Goal: Transaction & Acquisition: Purchase product/service

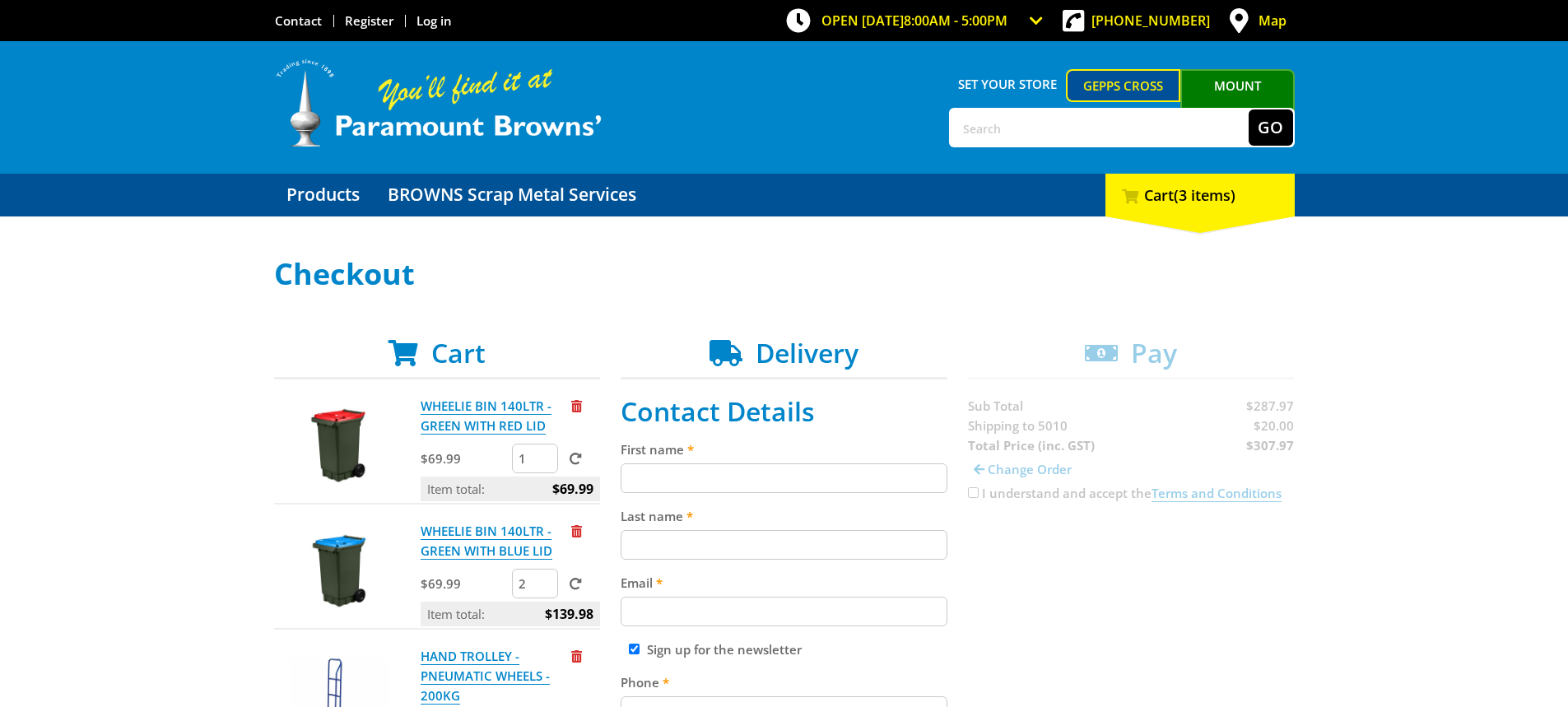
scroll to position [247, 0]
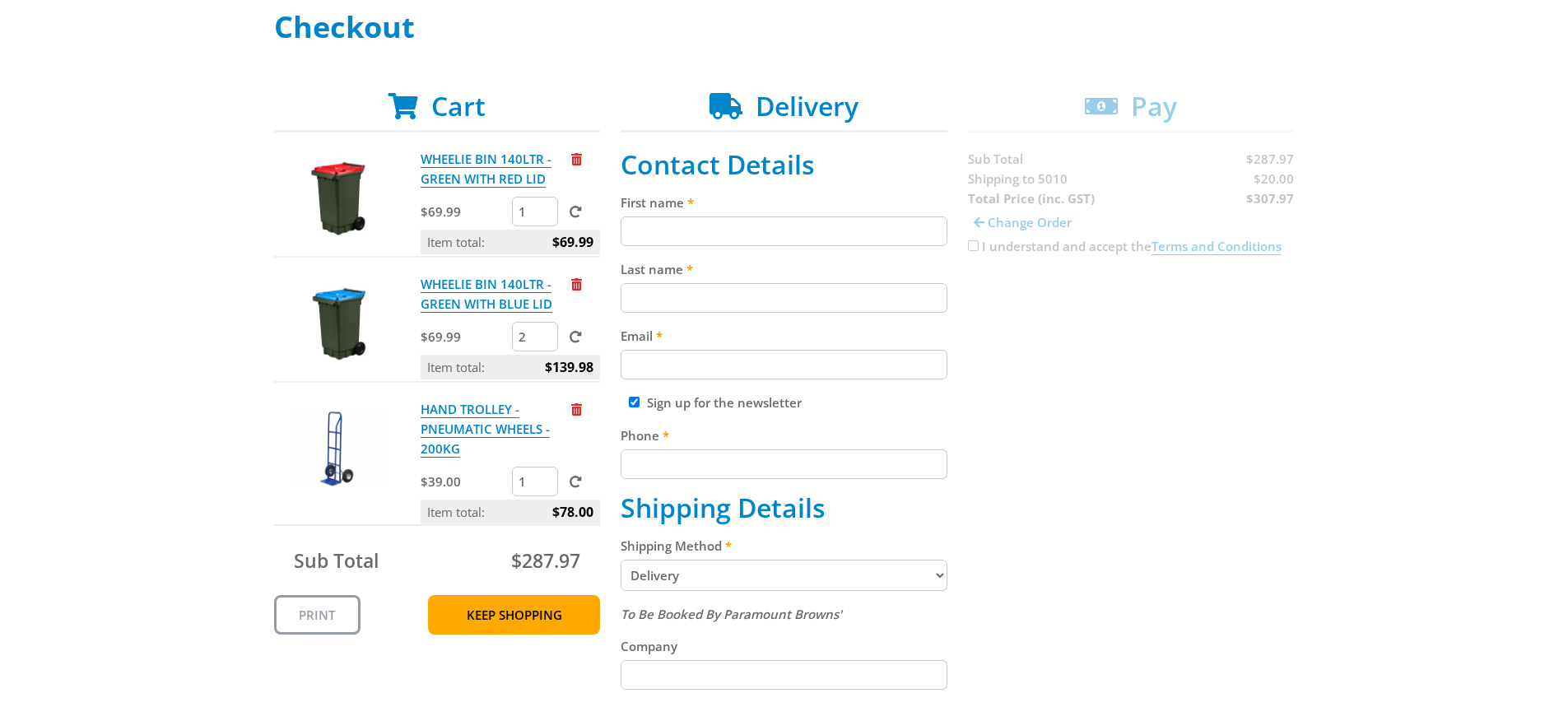
type input "1"
click at [543, 488] on input "1" at bounding box center [535, 480] width 46 height 29
click at [1015, 532] on div "Cart WHEELIE BIN 140LTR - GREEN WITH RED LID $69.99 1 Item total: $69.99 WHEELI…" at bounding box center [784, 617] width 1021 height 1053
click at [532, 625] on link "Keep Shopping" at bounding box center [515, 615] width 173 height 40
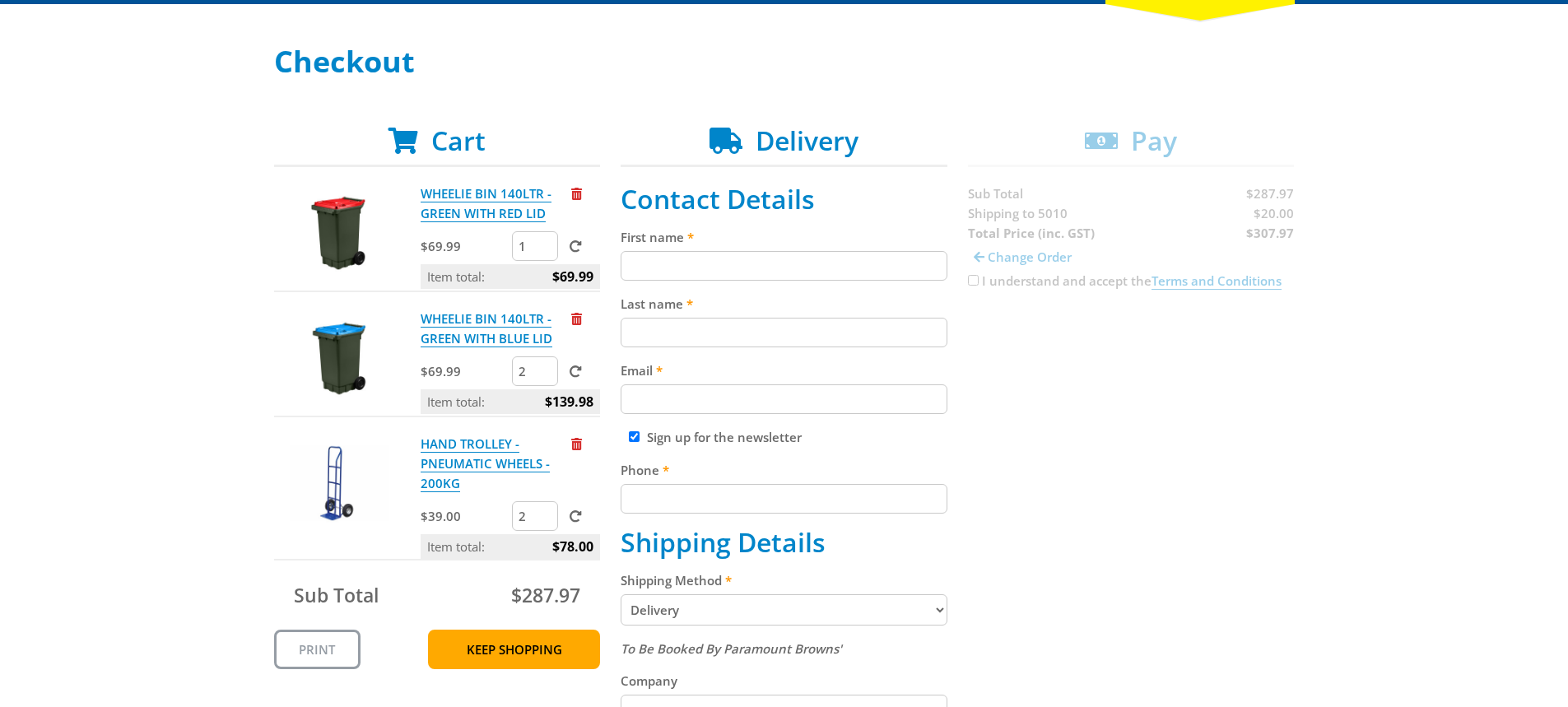
scroll to position [247, 0]
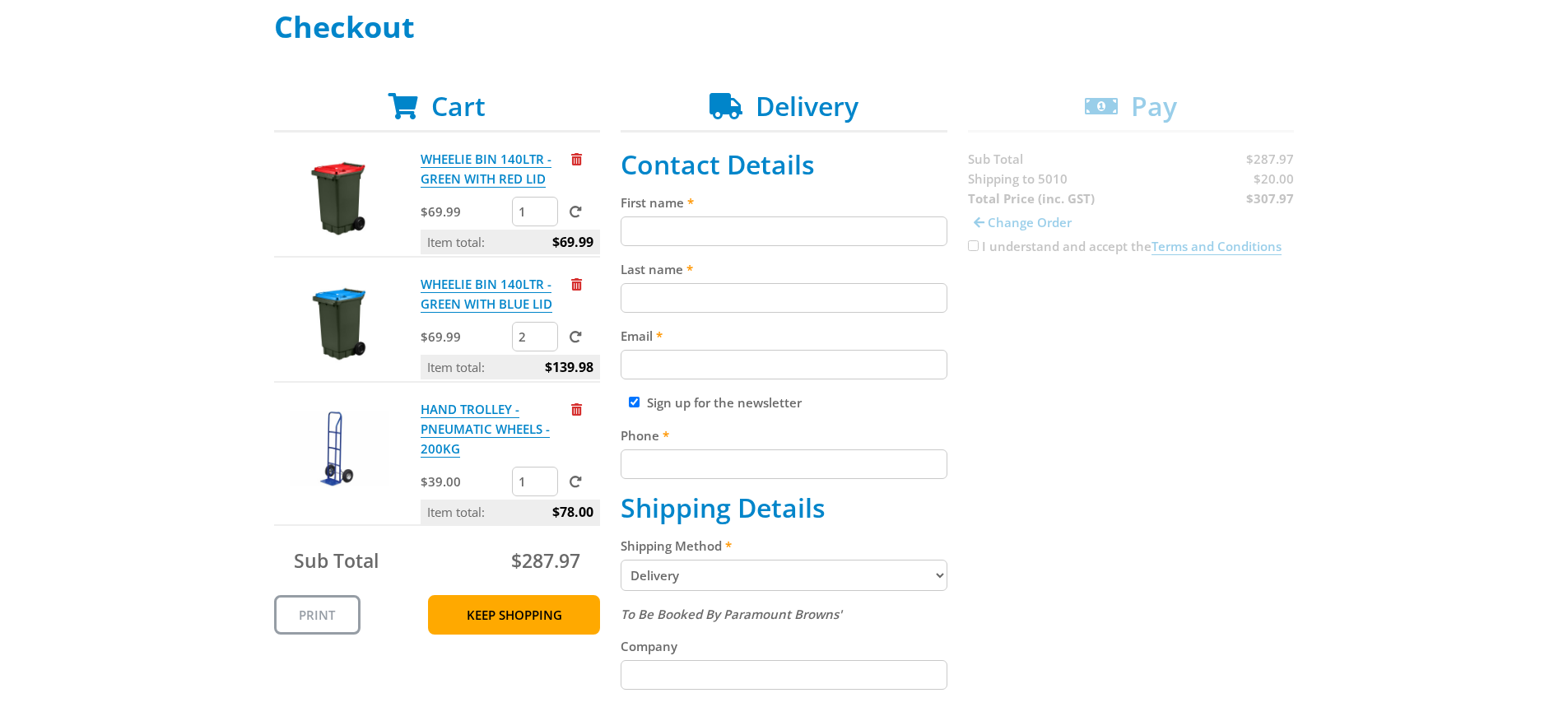
type input "1"
click at [548, 484] on input "1" at bounding box center [535, 480] width 46 height 29
click at [577, 480] on span at bounding box center [575, 481] width 12 height 12
click at [0, 0] on input "submit" at bounding box center [0, 0] width 0 height 0
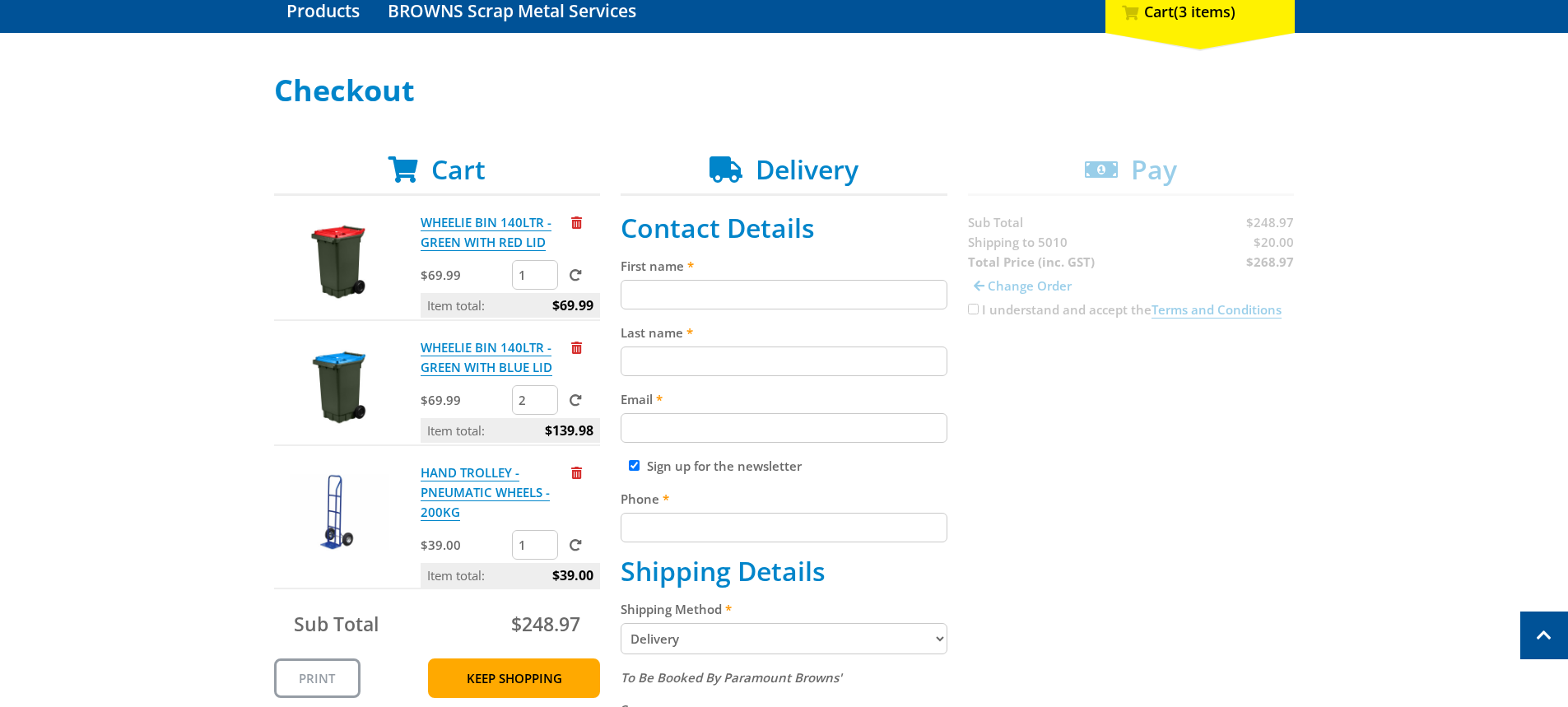
scroll to position [165, 0]
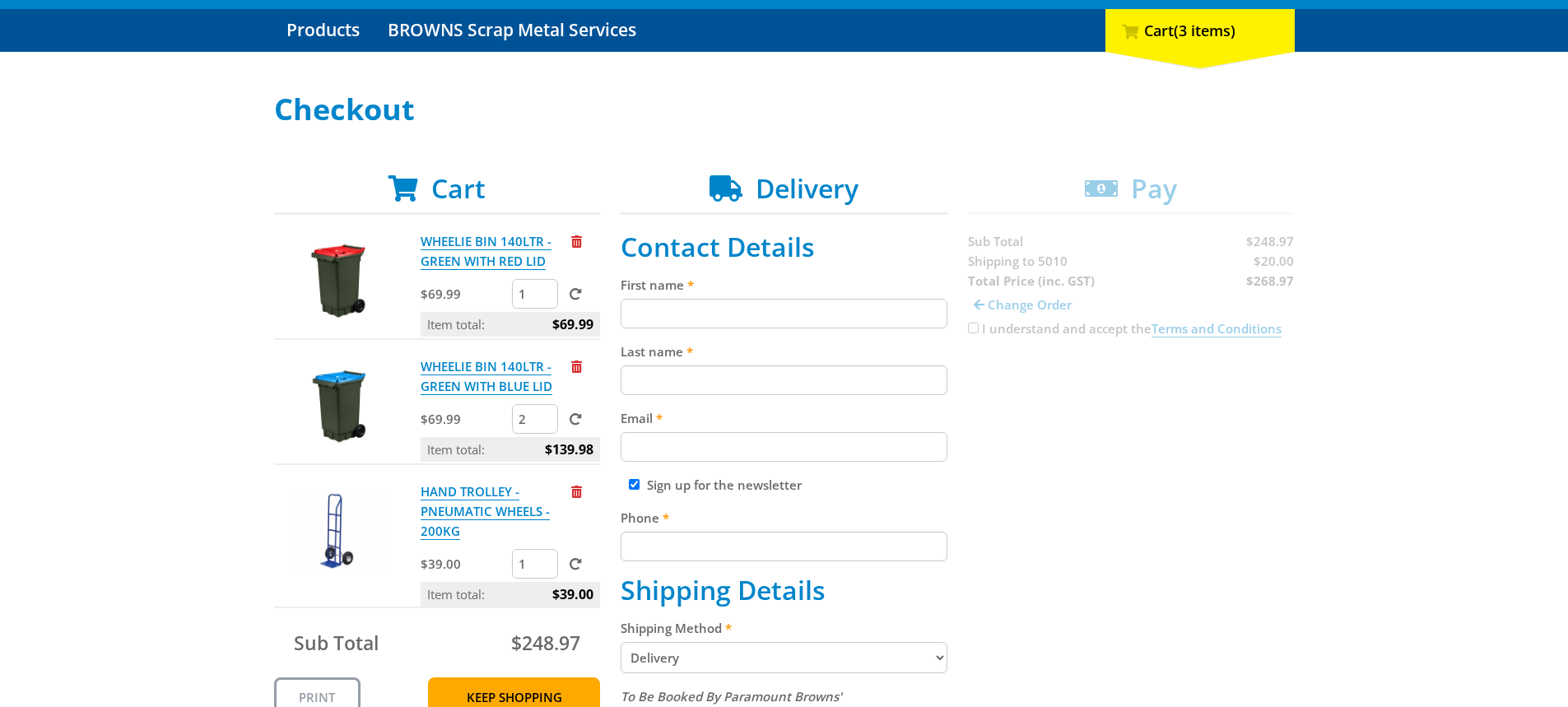
click at [673, 307] on input "First name" at bounding box center [784, 313] width 327 height 29
type input "MFS Angle Park Training Centre"
type input "Business Services Officer"
type input "mfs.training@eso.sa.gov.au"
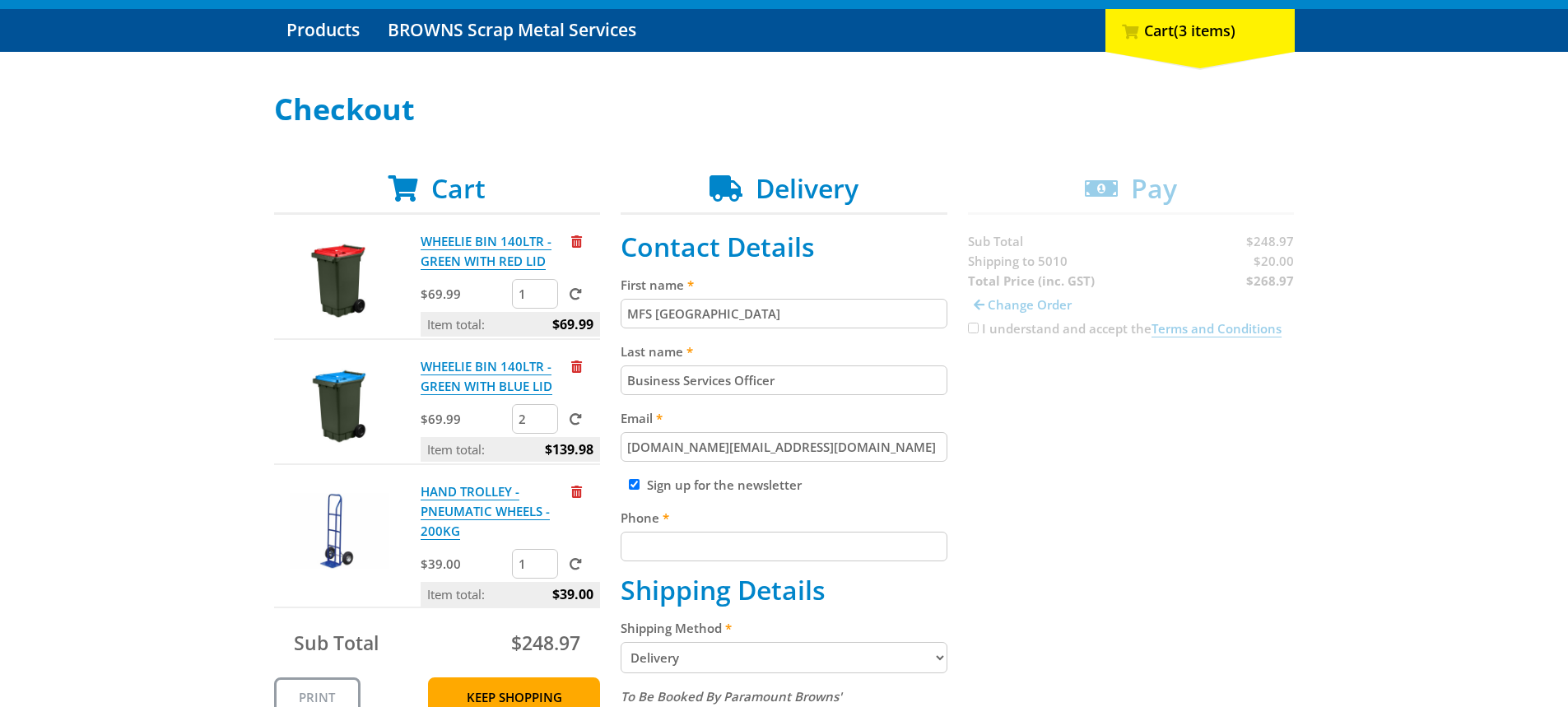
type input "0405038530"
type input "SAMFS Angle Park Training Centre Gate 4 480 Grand Junction Road"
type input "ANGLE PARK"
select select "SA"
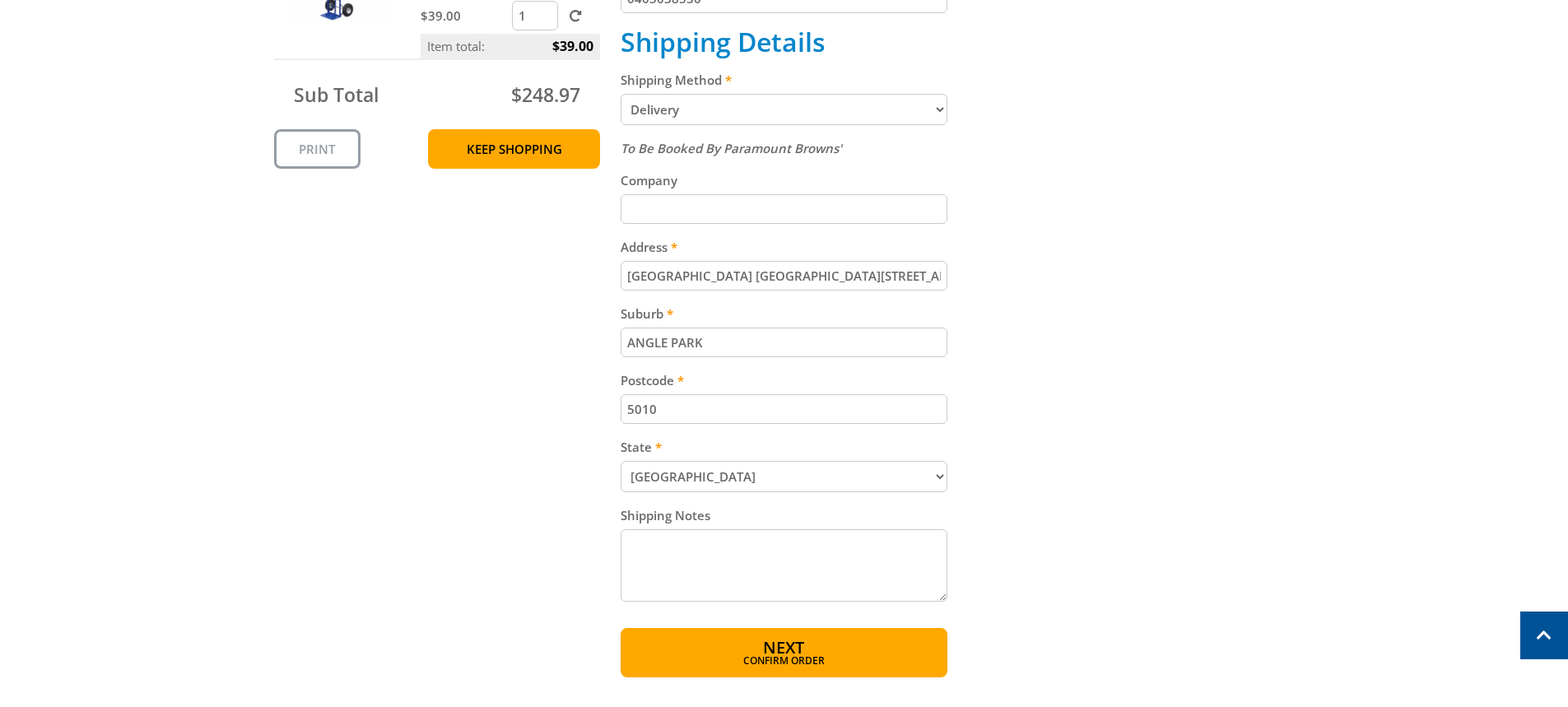
scroll to position [823, 0]
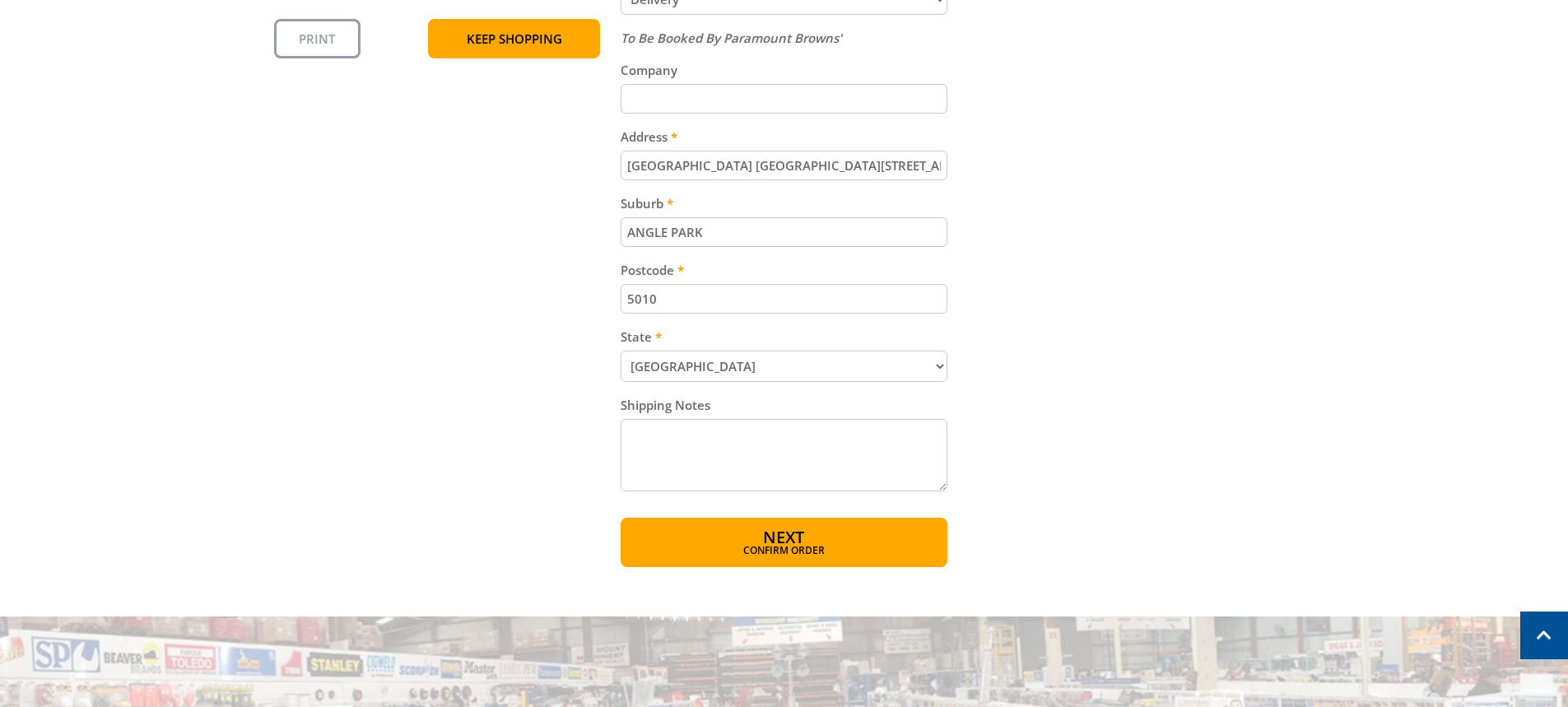
click at [639, 431] on textarea "Shipping Notes" at bounding box center [784, 455] width 327 height 72
type textarea "Through the automatic gates last building at the end of the driveway."
click at [830, 544] on button "Next Confirm order" at bounding box center [784, 542] width 327 height 49
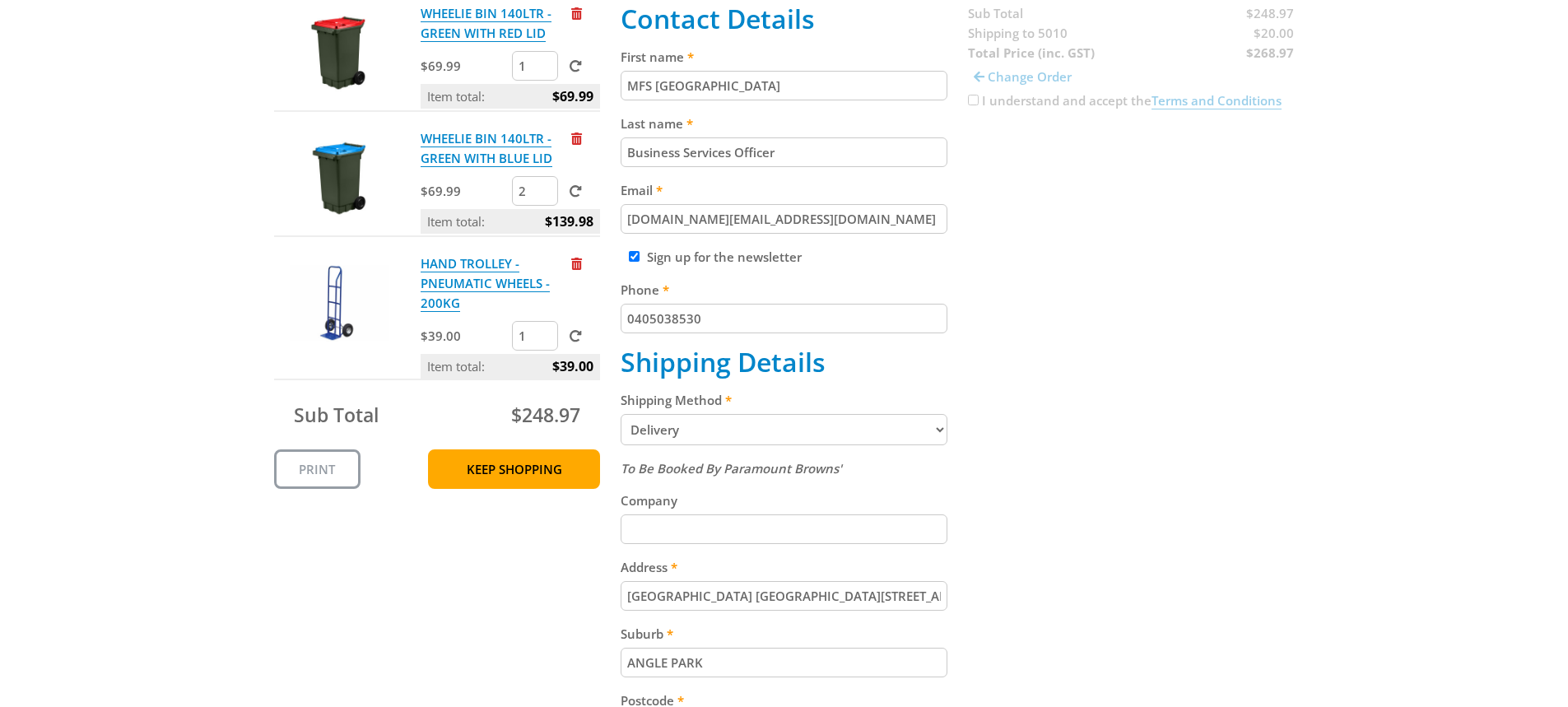
scroll to position [411, 0]
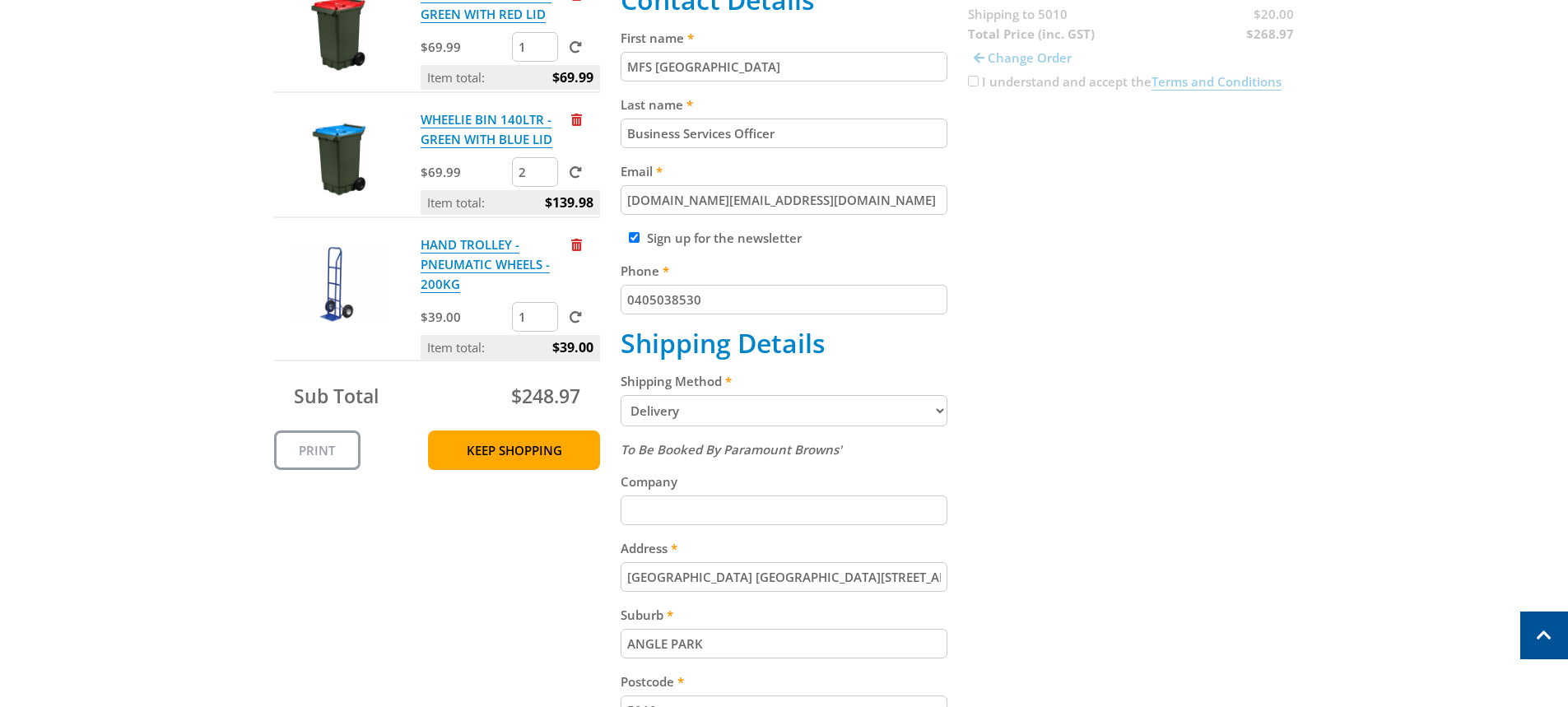
click at [942, 409] on select "Pickup from Gepps Cross Delivery" at bounding box center [784, 410] width 327 height 31
select select "Pickup"
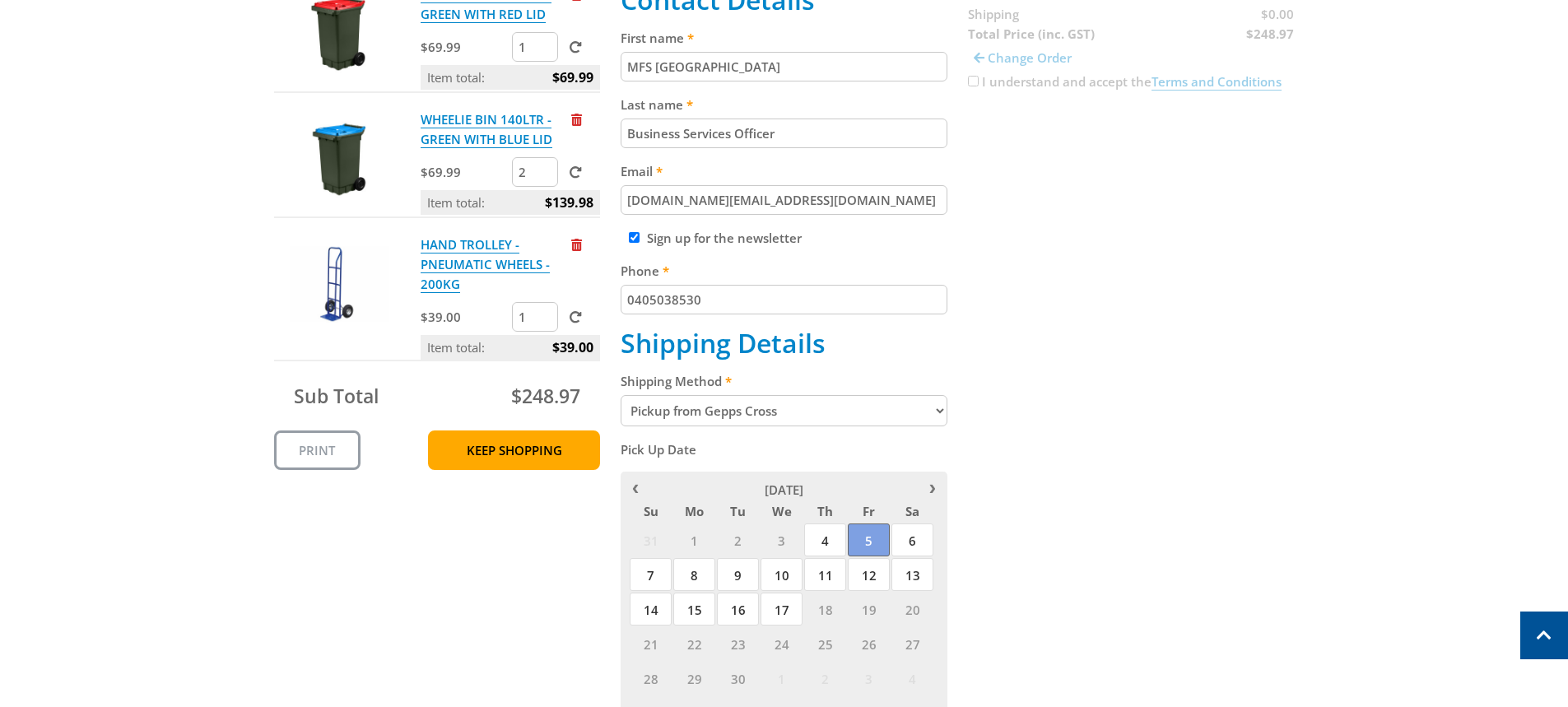
click at [866, 532] on span "5" at bounding box center [869, 539] width 42 height 33
click at [1070, 590] on div "Cart WHEELIE BIN 140LTR - GREEN WITH RED LID $69.99 1 Item total: $69.99 WHEELI…" at bounding box center [784, 428] width 1021 height 1005
click at [860, 525] on span "5" at bounding box center [869, 539] width 42 height 33
click at [874, 536] on span "5" at bounding box center [869, 539] width 42 height 33
click at [1058, 572] on div "Cart WHEELIE BIN 140LTR - GREEN WITH RED LID $69.99 1 Item total: $69.99 WHEELI…" at bounding box center [784, 428] width 1021 height 1005
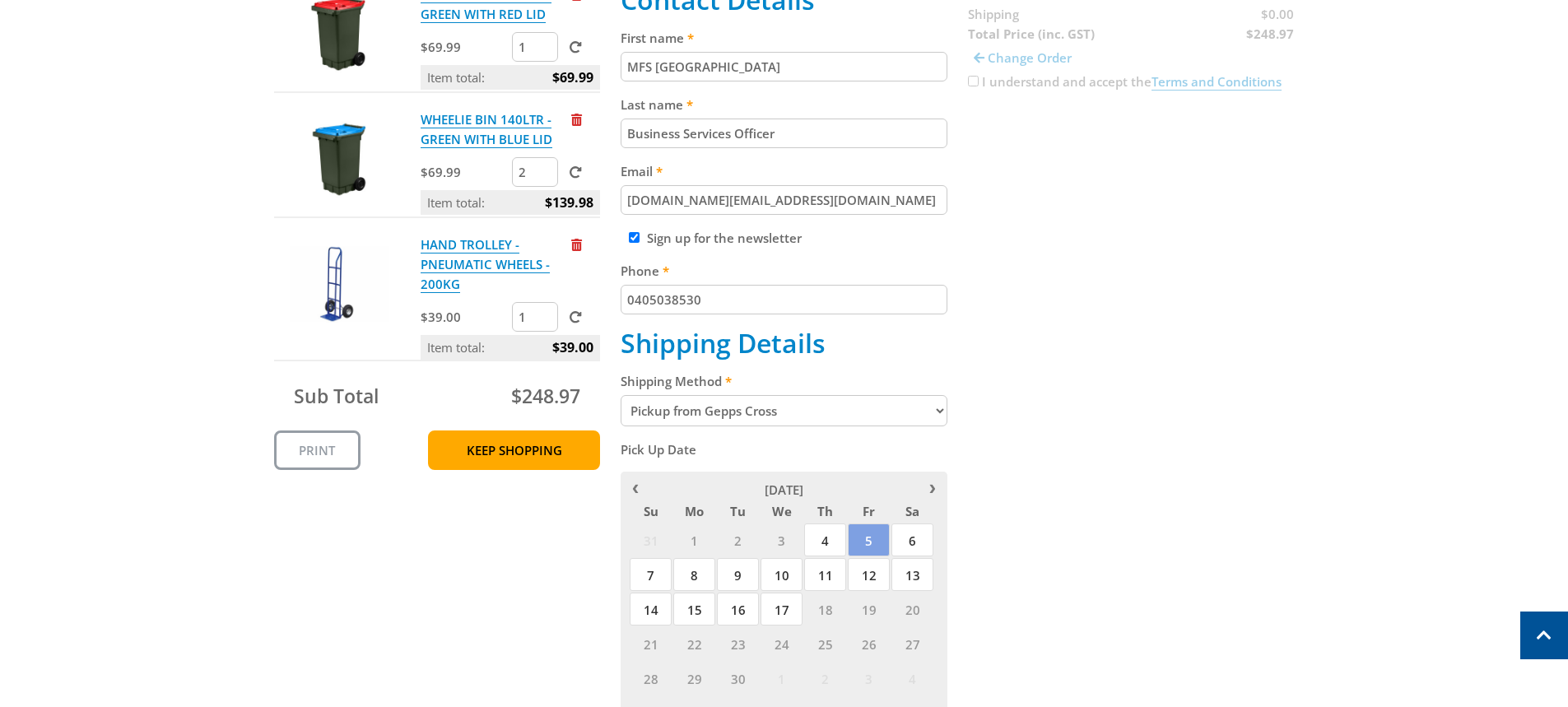
click at [466, 553] on div "Cart WHEELIE BIN 140LTR - GREEN WITH RED LID $69.99 1 Item total: $69.99 WHEELI…" at bounding box center [784, 428] width 1021 height 1005
click at [992, 457] on div "Cart WHEELIE BIN 140LTR - GREEN WITH RED LID $69.99 1 Item total: $69.99 WHEELI…" at bounding box center [784, 428] width 1021 height 1005
click at [1017, 610] on div "Cart WHEELIE BIN 140LTR - GREEN WITH RED LID $69.99 1 Item total: $69.99 WHEELI…" at bounding box center [784, 428] width 1021 height 1005
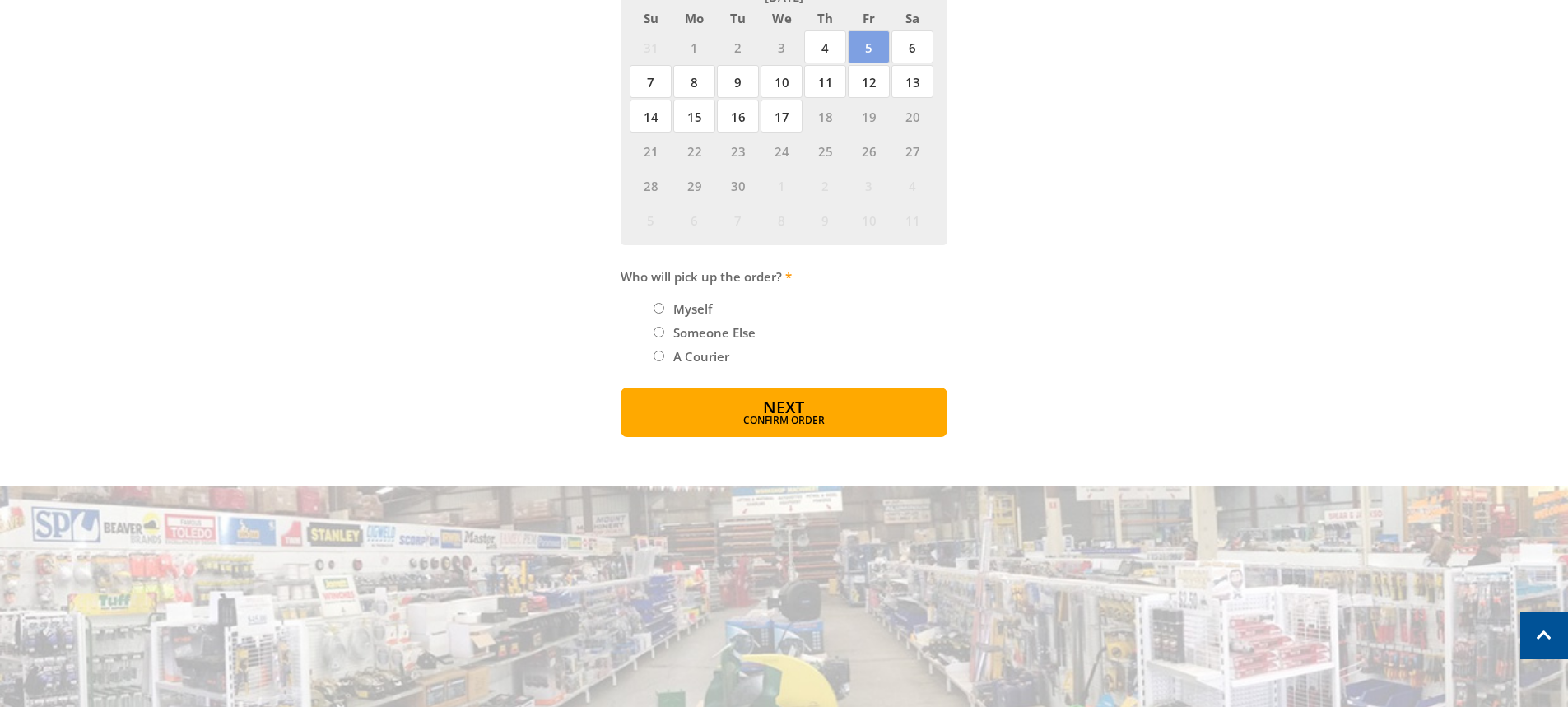
scroll to position [905, 0]
click at [657, 333] on input "Someone Else" at bounding box center [659, 331] width 10 height 10
radio input "true"
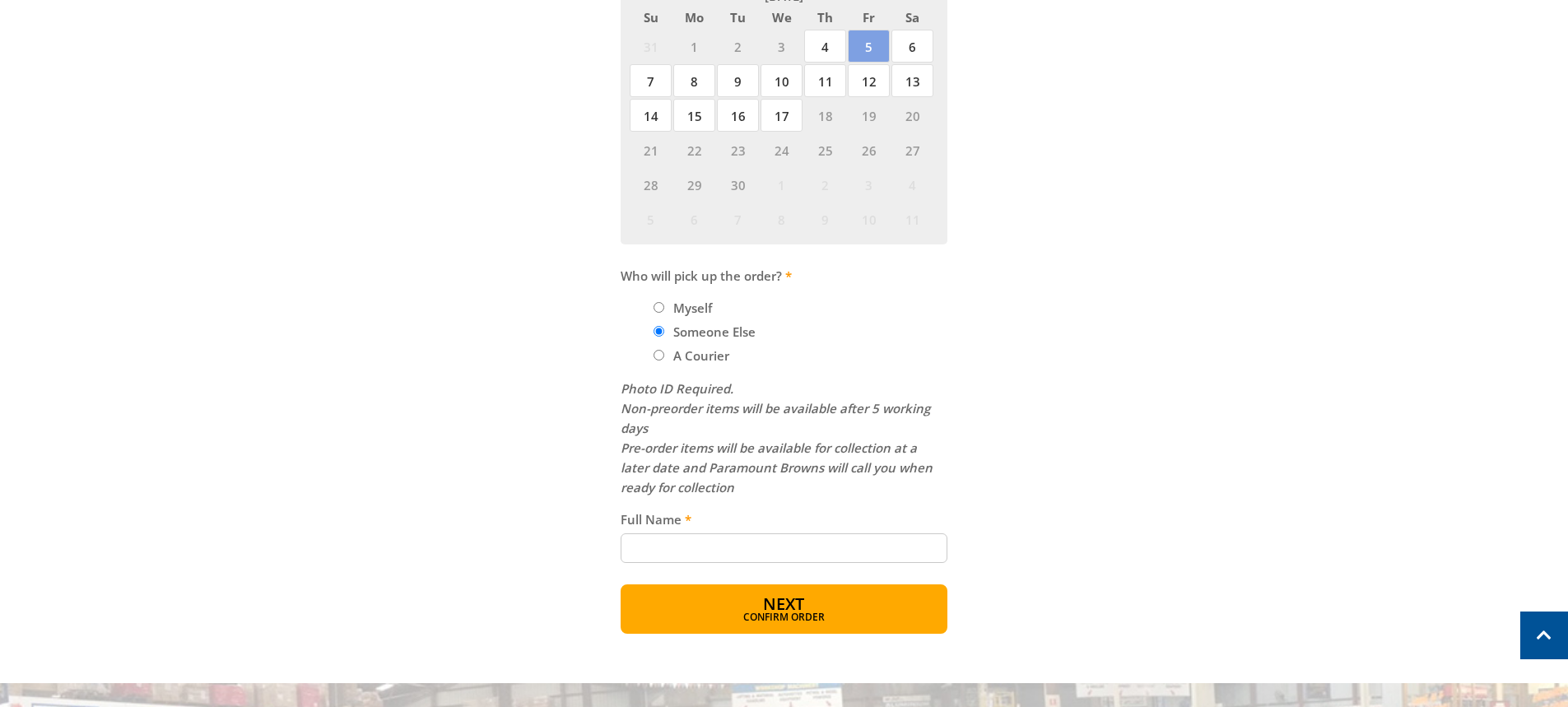
click at [647, 544] on input "Full Name" at bounding box center [784, 548] width 327 height 29
drag, startPoint x: 668, startPoint y: 548, endPoint x: 656, endPoint y: 546, distance: 12.2
click at [656, 546] on input "Stepehn Kancheff" at bounding box center [784, 548] width 327 height 29
type input "Stephen Kancheff"
click at [1249, 567] on div "Cart WHEELIE BIN 140LTR - GREEN WITH RED LID $69.99 1 Item total: $69.99 WHEELI…" at bounding box center [784, 33] width 1021 height 1202
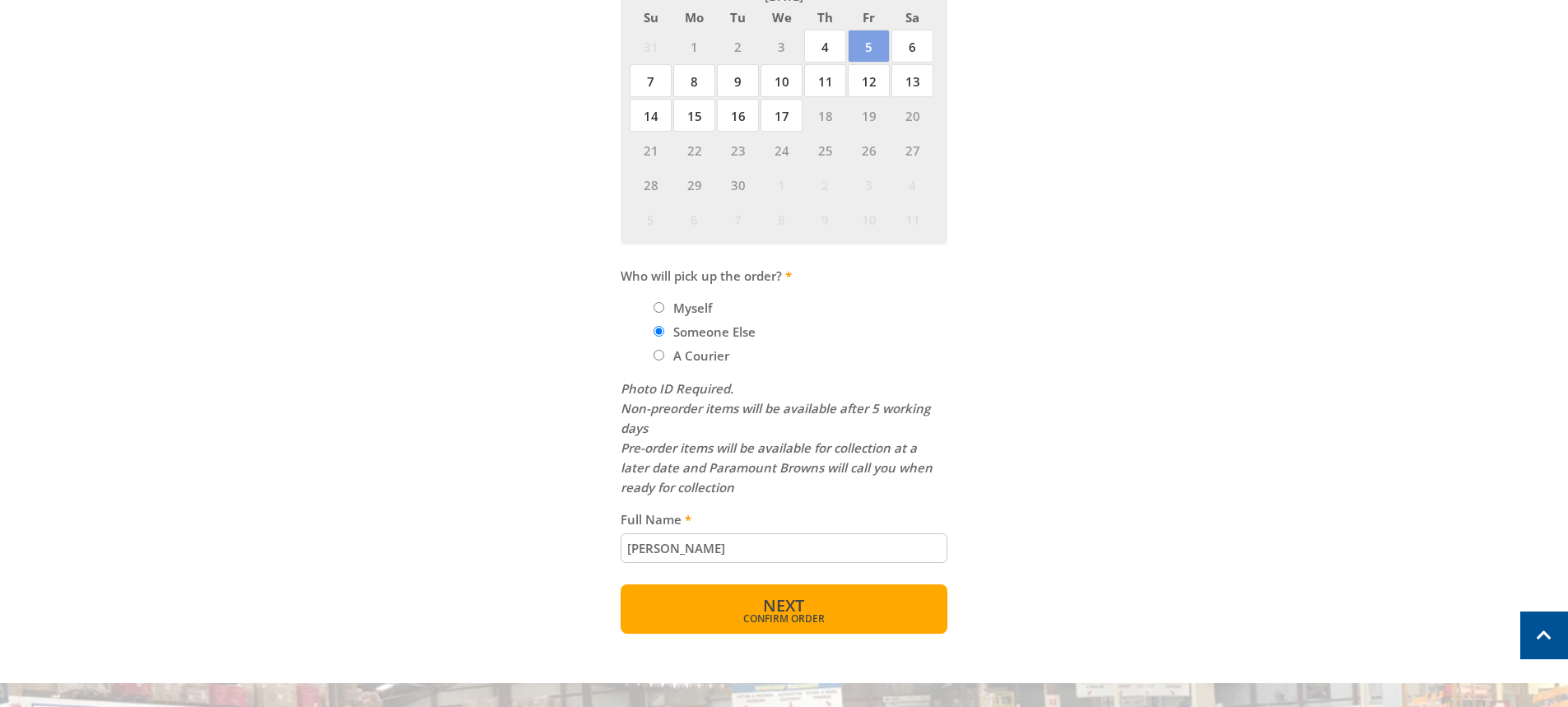
click at [861, 614] on span "Confirm order" at bounding box center [784, 619] width 256 height 9
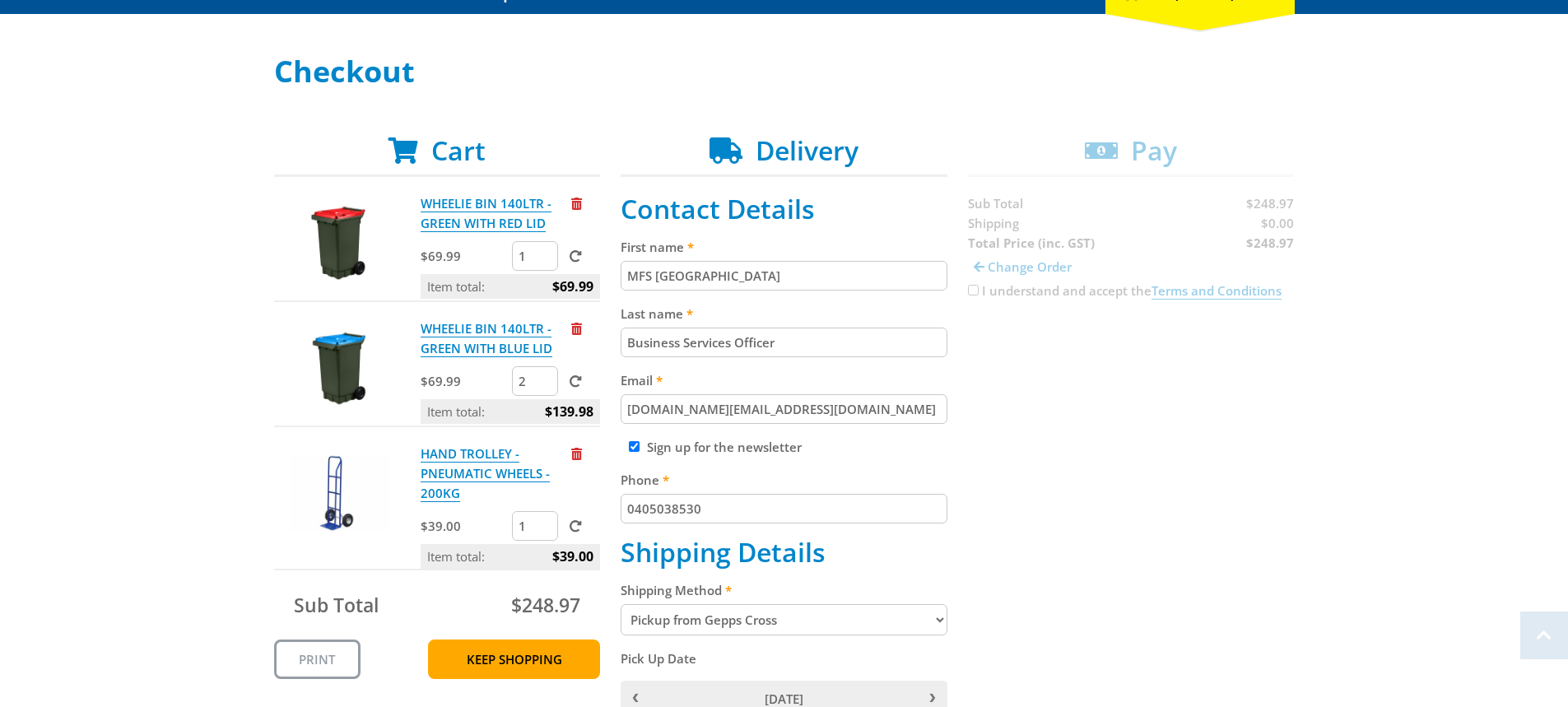
scroll to position [411, 0]
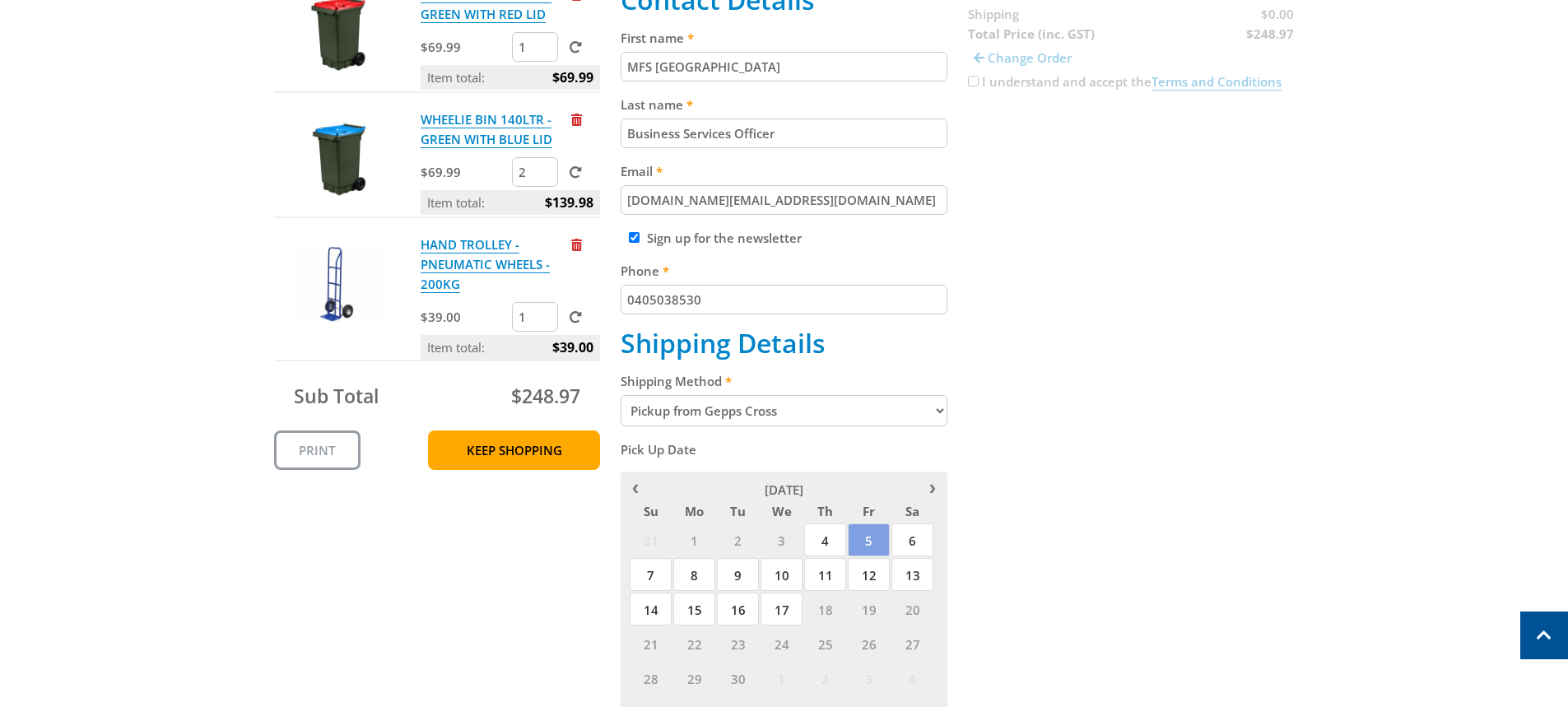
click at [938, 412] on select "Pickup from Gepps Cross Delivery" at bounding box center [784, 410] width 327 height 31
select select "Delivery"
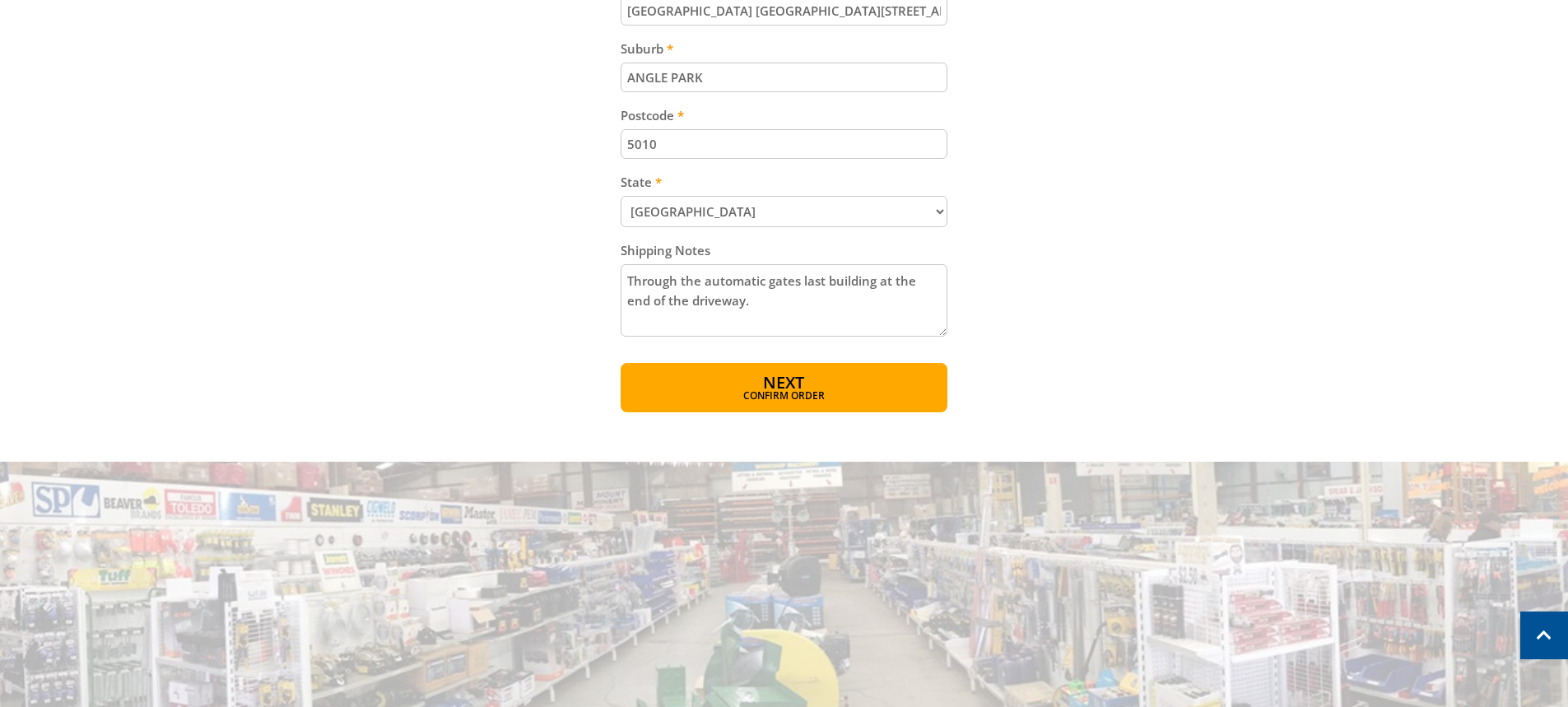
scroll to position [1152, 0]
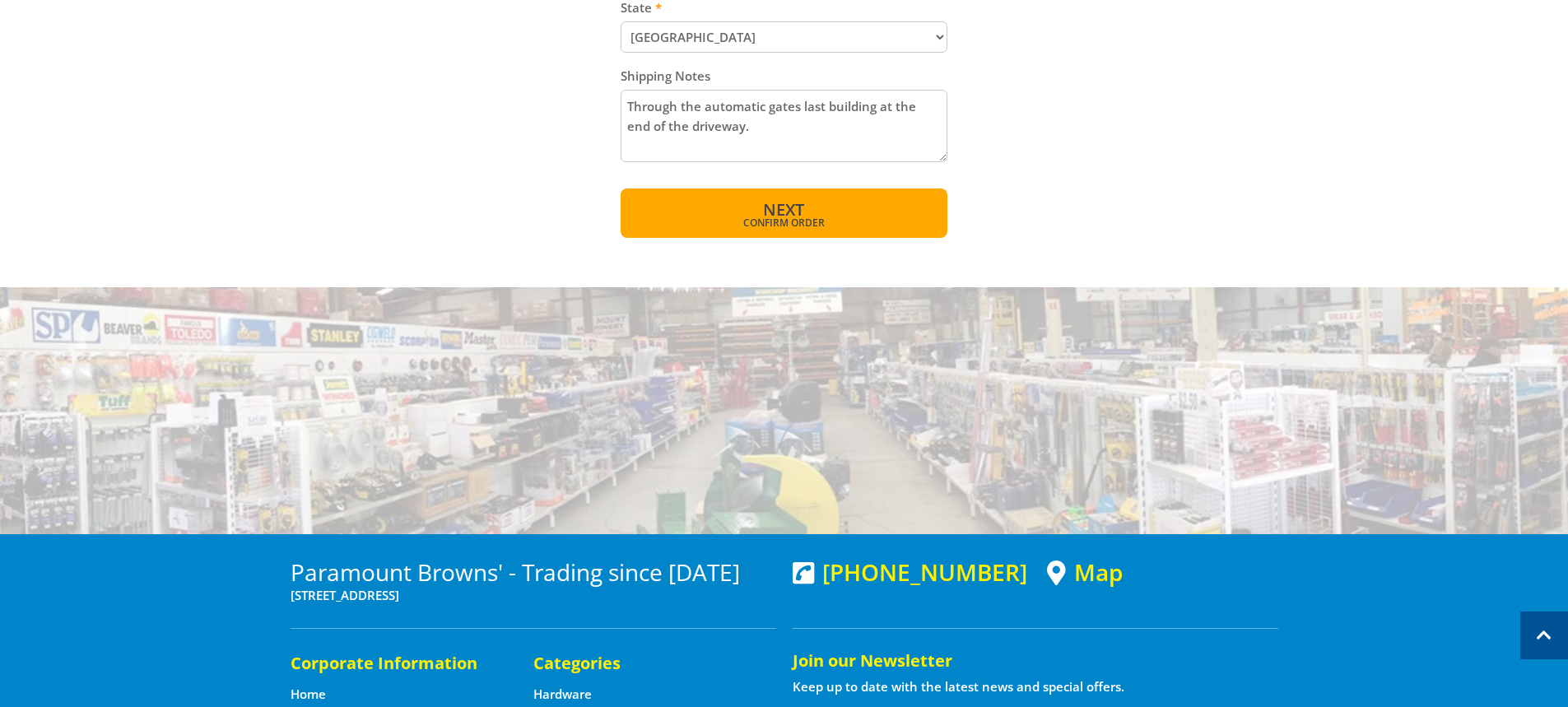
click at [792, 214] on span "Next" at bounding box center [783, 208] width 41 height 22
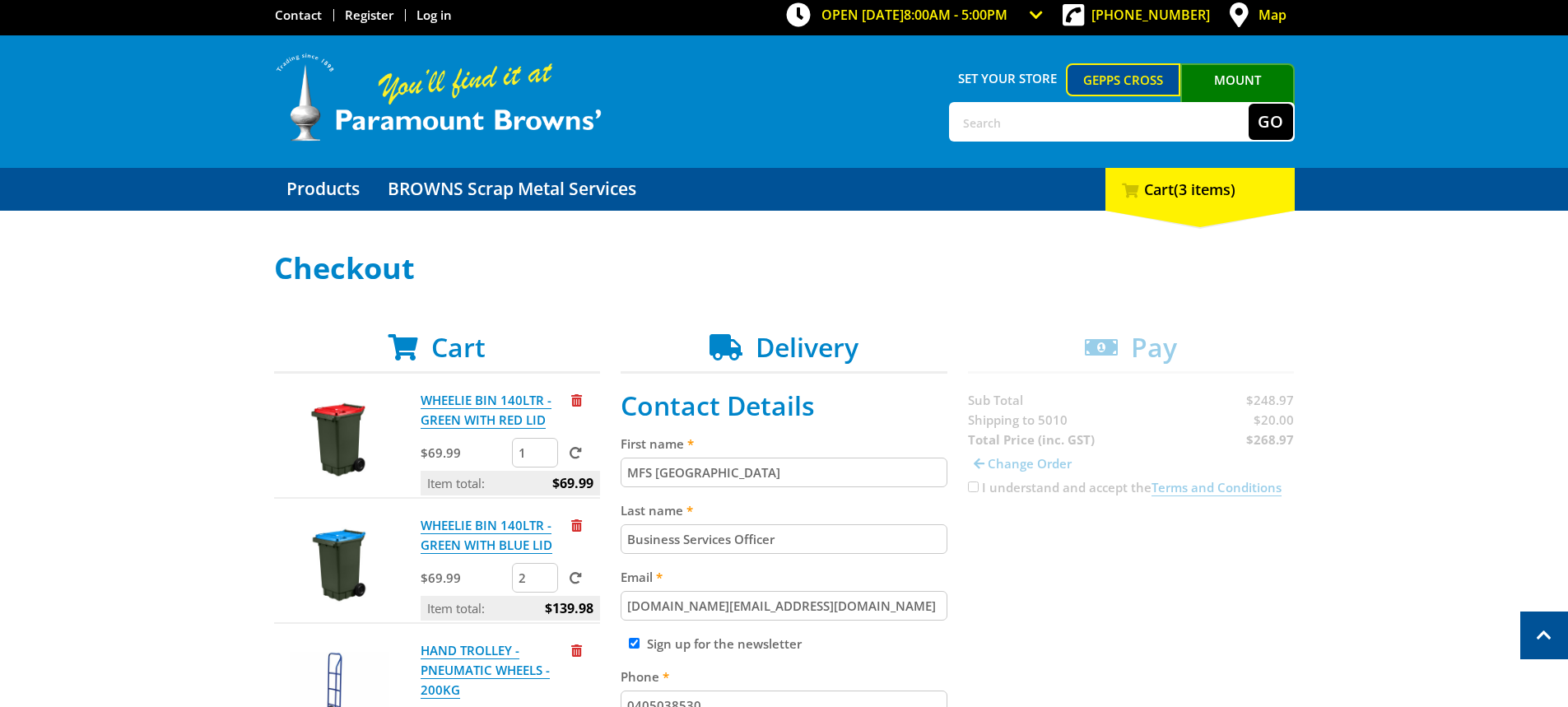
scroll to position [0, 0]
